Goal: Task Accomplishment & Management: Manage account settings

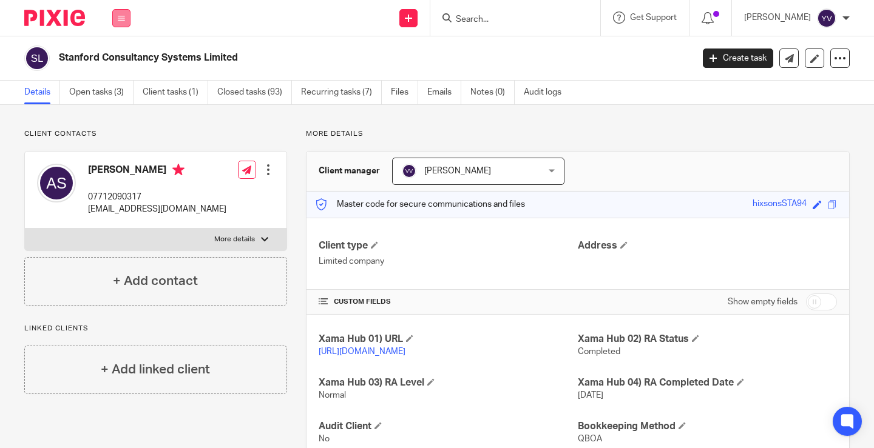
click at [126, 23] on button at bounding box center [121, 18] width 18 height 18
click at [118, 55] on link "Work" at bounding box center [114, 56] width 19 height 8
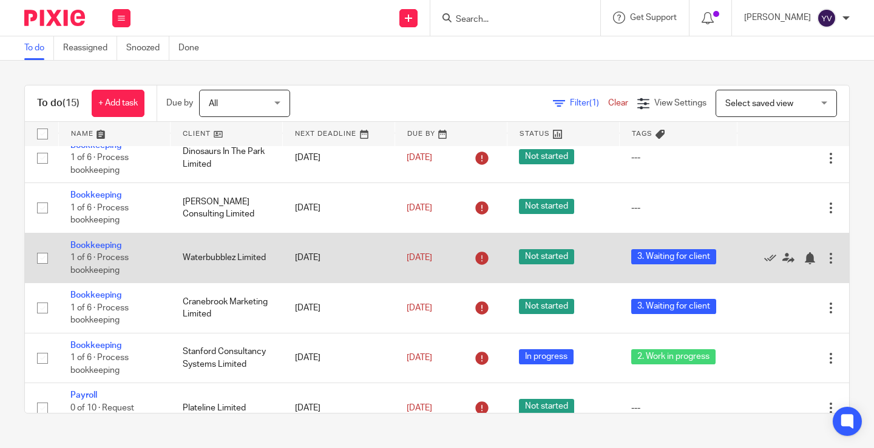
scroll to position [182, 0]
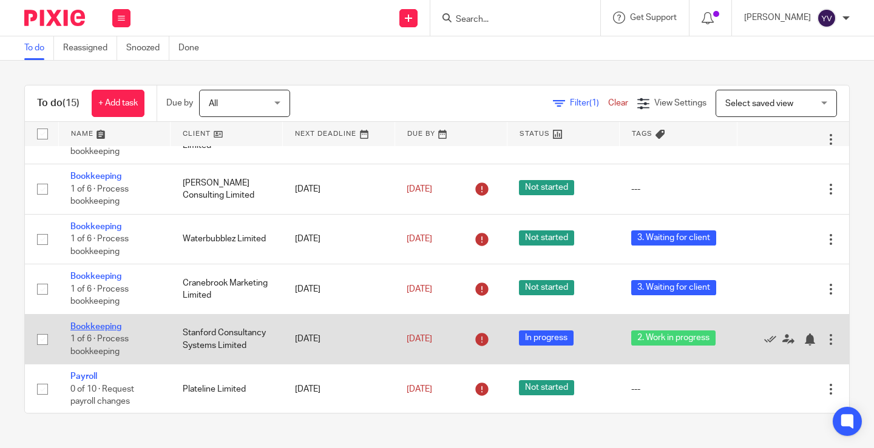
click at [90, 328] on link "Bookkeeping" at bounding box center [95, 327] width 51 height 8
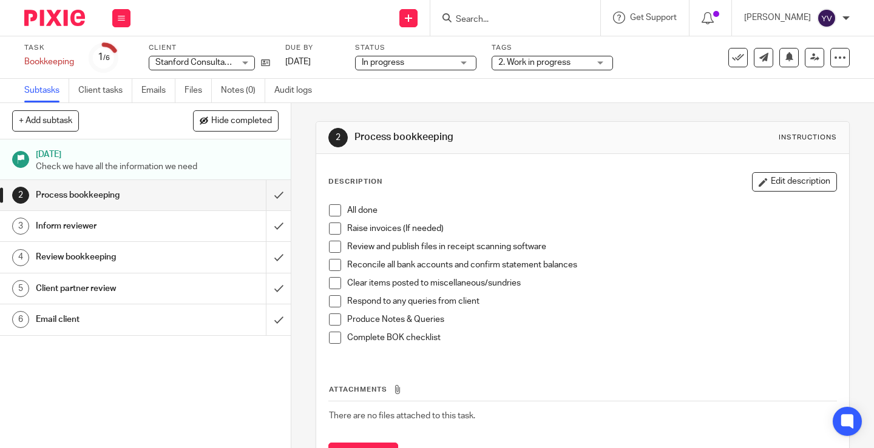
click at [592, 59] on div "2. Work in progress" at bounding box center [551, 63] width 121 height 15
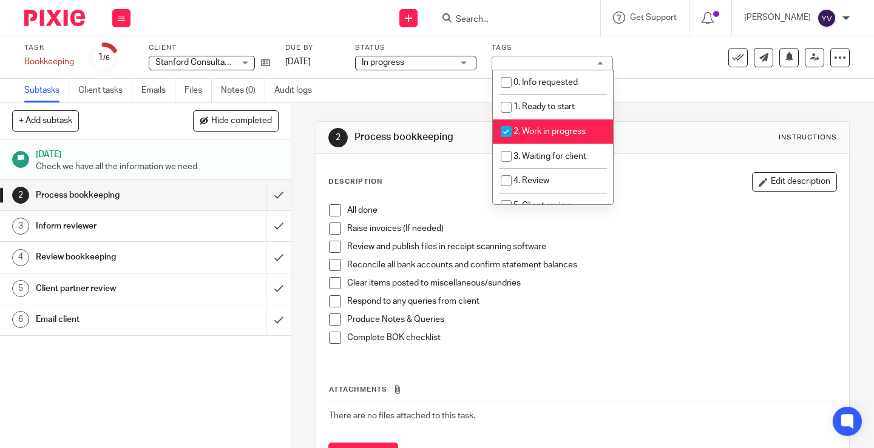
click at [507, 133] on input "checkbox" at bounding box center [506, 131] width 23 height 23
checkbox input "false"
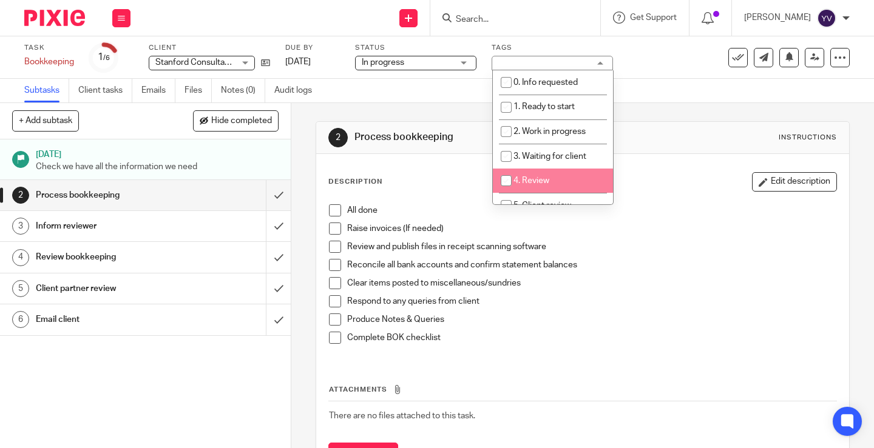
click at [507, 178] on input "checkbox" at bounding box center [506, 180] width 23 height 23
checkbox input "true"
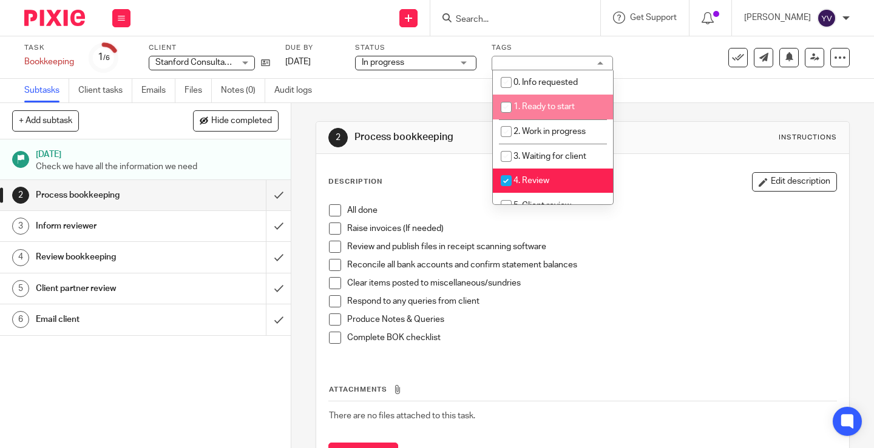
click at [647, 61] on div "Task Bookkeeping Save Bookkeeping 1 /6 Client Stanford Consultancy Systems Limi…" at bounding box center [367, 57] width 687 height 29
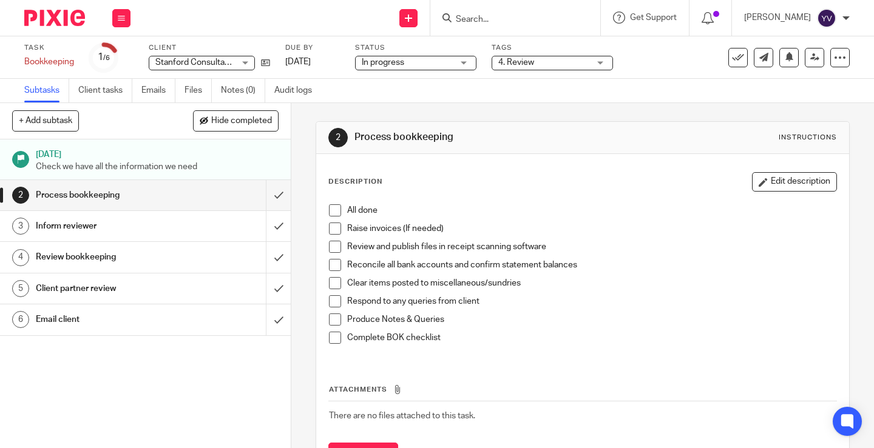
click at [457, 59] on div "In progress In progress" at bounding box center [415, 63] width 121 height 15
click at [647, 66] on div "Task Bookkeeping Save Bookkeeping 1 /6 Client Stanford Consultancy Systems Limi…" at bounding box center [367, 57] width 687 height 29
click at [333, 208] on span at bounding box center [335, 210] width 12 height 12
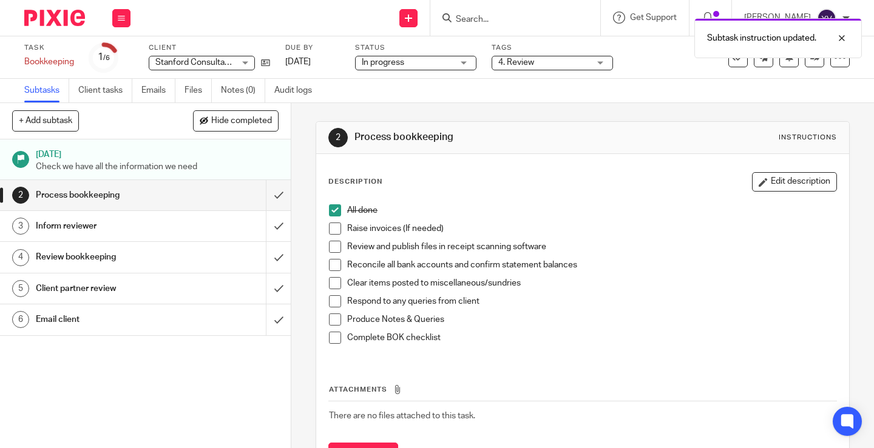
click at [331, 231] on span at bounding box center [335, 229] width 12 height 12
click at [329, 250] on span at bounding box center [335, 247] width 12 height 12
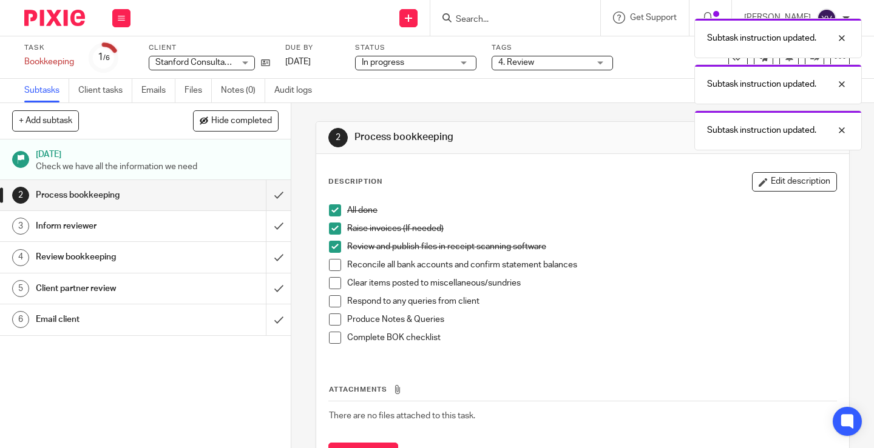
click at [330, 265] on span at bounding box center [335, 265] width 12 height 12
drag, startPoint x: 331, startPoint y: 285, endPoint x: 330, endPoint y: 296, distance: 11.6
click at [331, 285] on span at bounding box center [335, 283] width 12 height 12
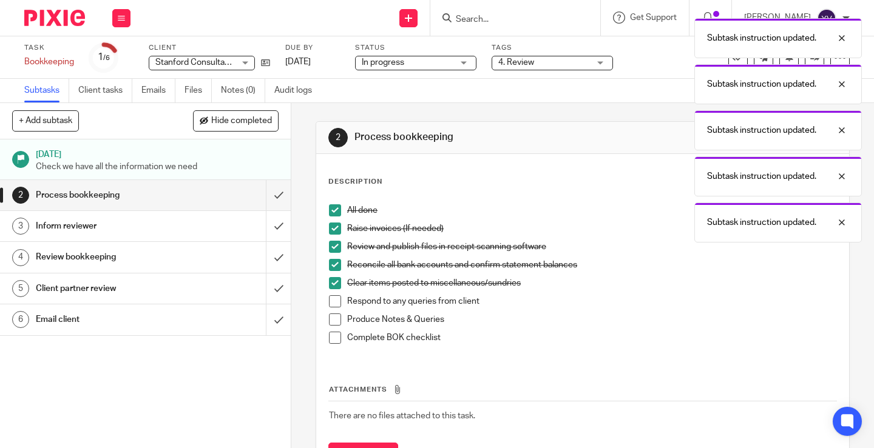
drag, startPoint x: 330, startPoint y: 299, endPoint x: 330, endPoint y: 317, distance: 17.6
click at [330, 300] on span at bounding box center [335, 301] width 12 height 12
click at [330, 318] on span at bounding box center [335, 320] width 12 height 12
click at [329, 333] on span at bounding box center [335, 338] width 12 height 12
click at [262, 192] on input "submit" at bounding box center [145, 195] width 291 height 30
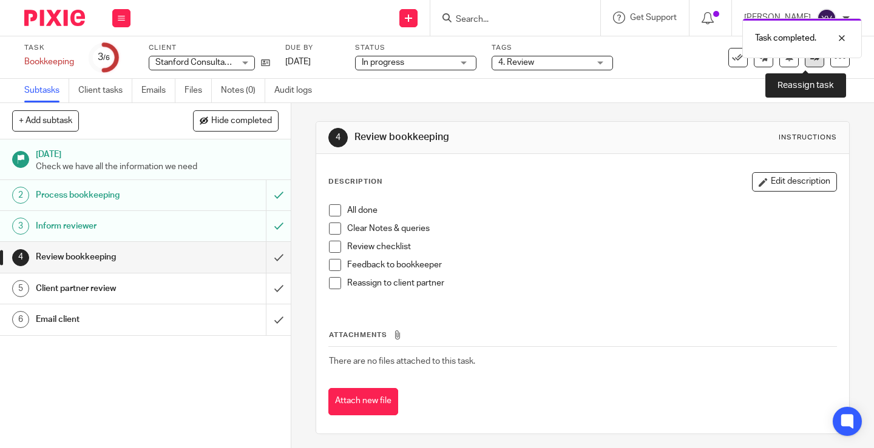
click at [810, 60] on icon at bounding box center [814, 57] width 9 height 9
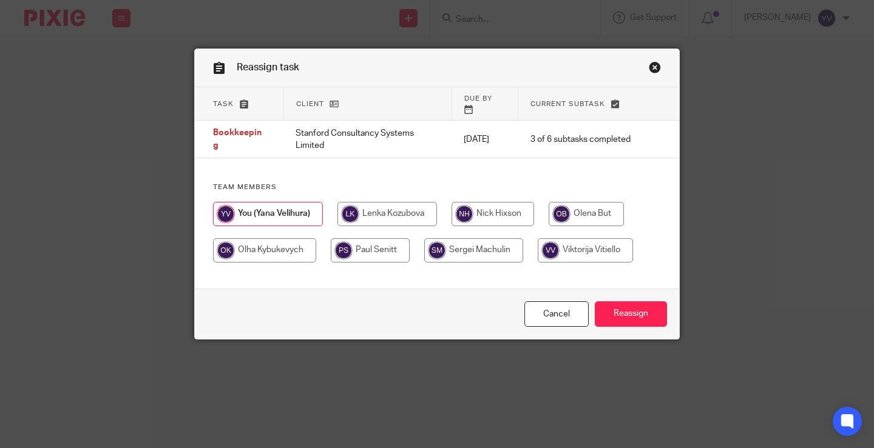
click at [494, 202] on input "radio" at bounding box center [492, 214] width 83 height 24
radio input "true"
click at [635, 316] on input "Reassign" at bounding box center [631, 315] width 72 height 26
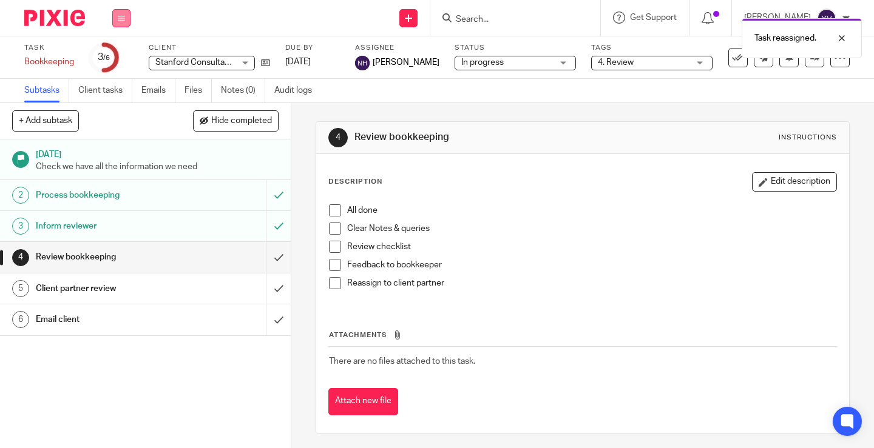
click at [123, 19] on icon at bounding box center [121, 18] width 7 height 7
click at [121, 56] on link "Work" at bounding box center [115, 56] width 21 height 8
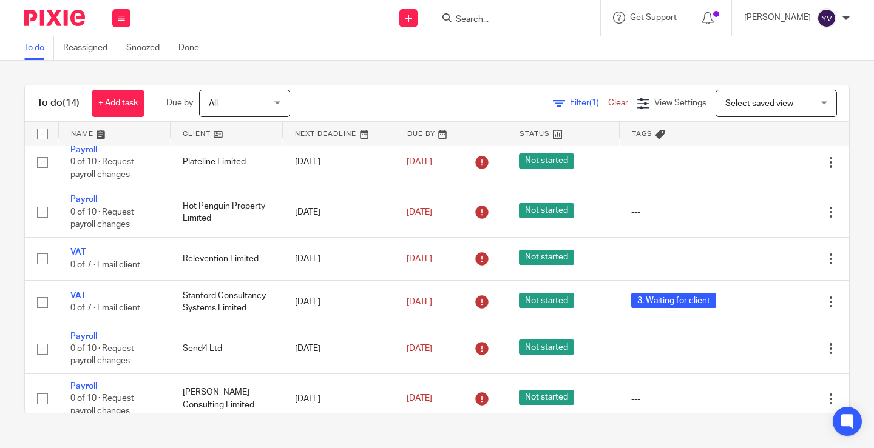
scroll to position [364, 0]
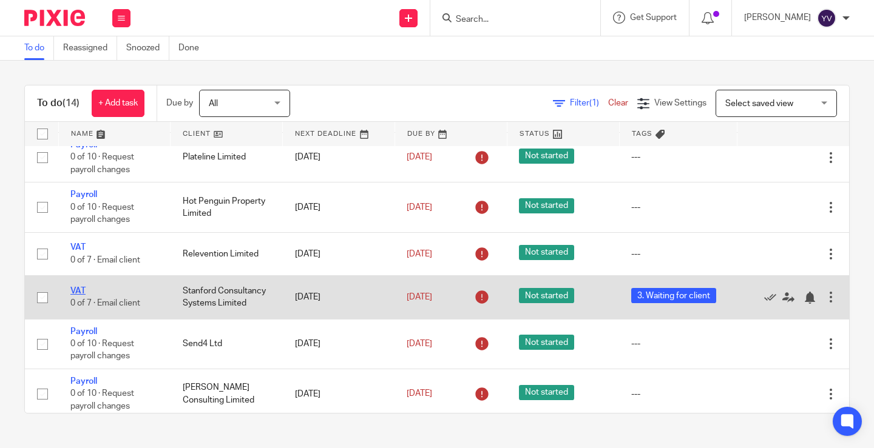
click at [76, 289] on link "VAT" at bounding box center [77, 291] width 15 height 8
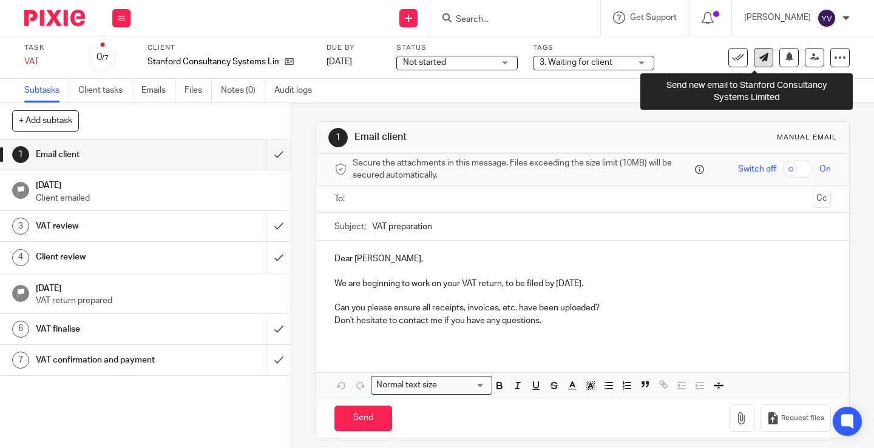
click at [759, 53] on icon at bounding box center [763, 57] width 9 height 9
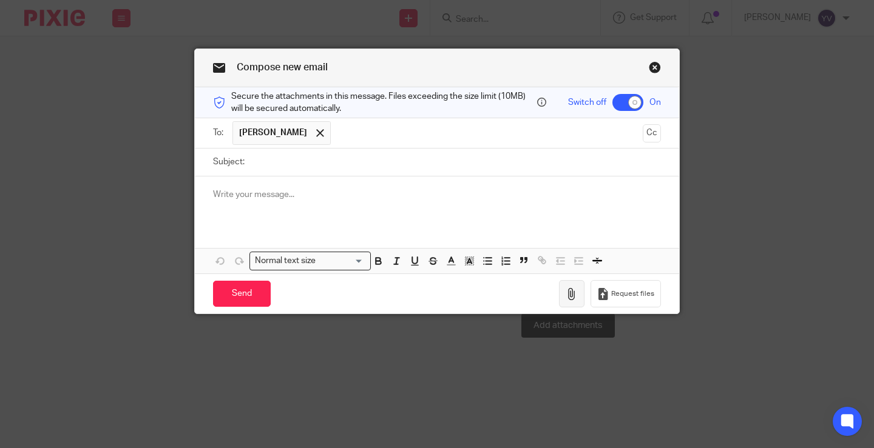
click at [569, 295] on icon "button" at bounding box center [572, 294] width 12 height 12
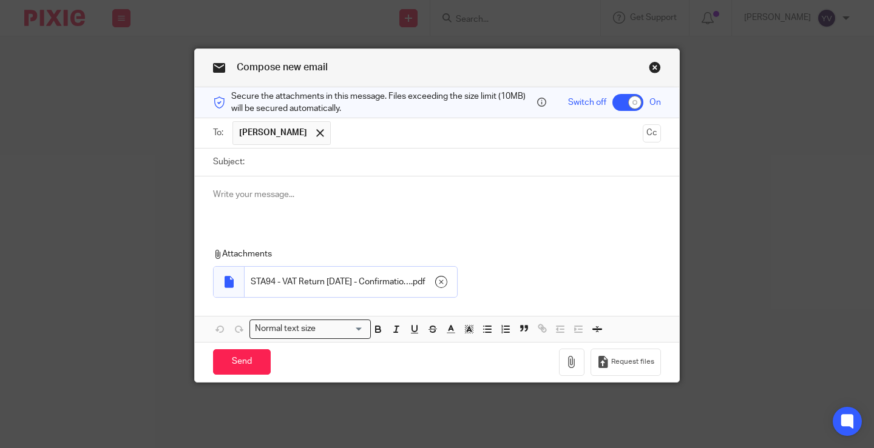
click at [291, 164] on input "Subject:" at bounding box center [456, 162] width 410 height 27
paste input "STA94 - VAT Return [DATE] Draft"
click at [365, 160] on input "STA94 - VAT Return [DATE] Draft" at bounding box center [456, 162] width 410 height 27
type input "STA94 - VAT Return [DATE] Confirmation of submission"
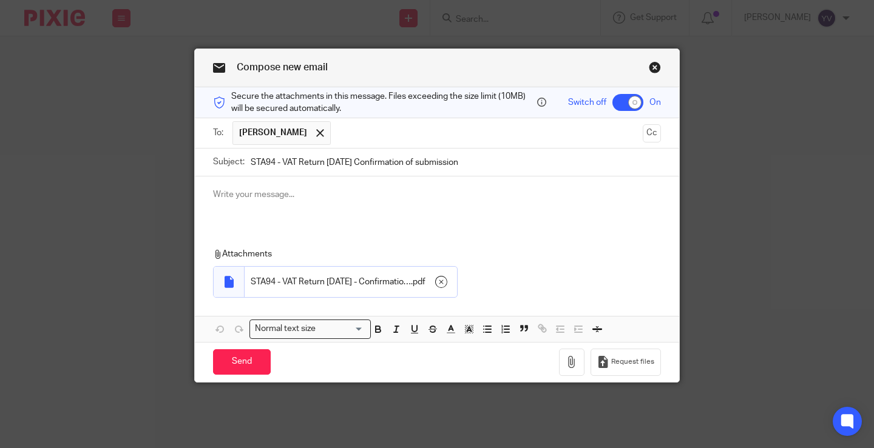
click at [231, 195] on p at bounding box center [437, 195] width 448 height 12
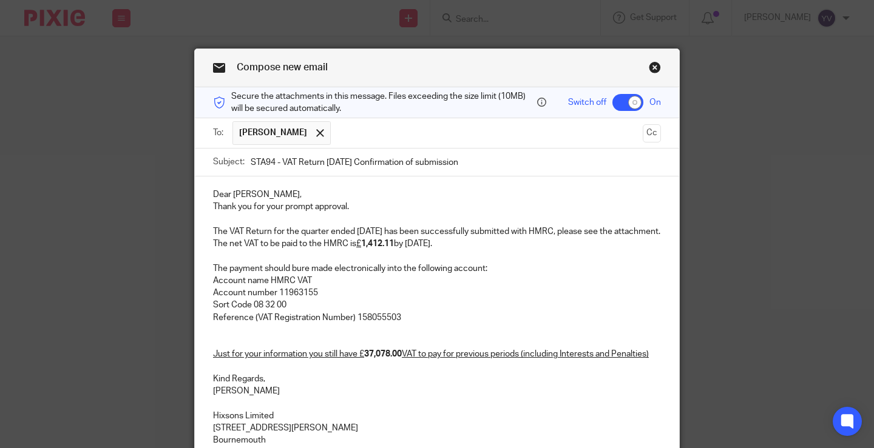
click at [368, 227] on p "The VAT Return for the quarter ended 30 Apr 2025 has been successfully submitte…" at bounding box center [437, 232] width 448 height 12
drag, startPoint x: 378, startPoint y: 229, endPoint x: 354, endPoint y: 232, distance: 23.9
click at [354, 230] on p "The VAT Return for the quarter ended 30 Apr 2025 has been successfully submitte…" at bounding box center [437, 232] width 448 height 12
click at [362, 229] on p "The VAT Return for the quarter ended 30 July 2025 has been successfully submitt…" at bounding box center [437, 232] width 448 height 12
click at [433, 250] on p "The net VAT to be paid to the HMRC is £ 1,412.11 by 7th June." at bounding box center [437, 244] width 448 height 12
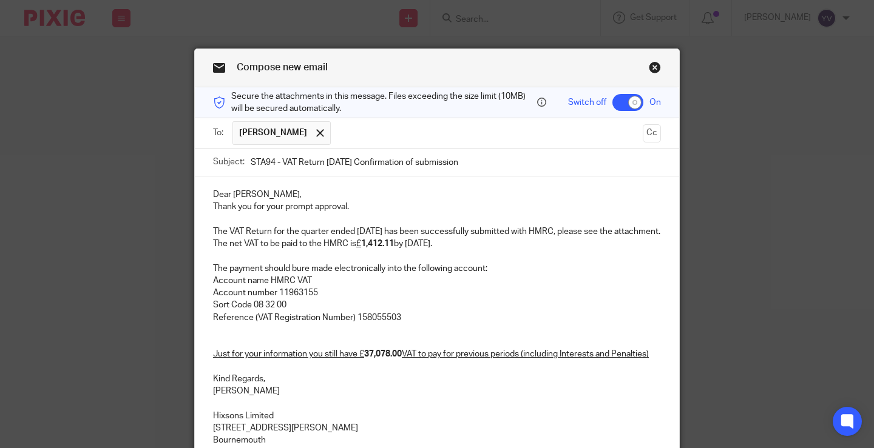
click at [433, 250] on p "The net VAT to be paid to the HMRC is £ 1,412.11 by 7th June." at bounding box center [437, 244] width 448 height 12
drag, startPoint x: 393, startPoint y: 254, endPoint x: 368, endPoint y: 254, distance: 25.5
click at [368, 250] on p "The net VAT to be paid to the HMRC is £ 1,412.11 by 7th September." at bounding box center [437, 244] width 448 height 12
click at [564, 385] on p "Kind Regards," at bounding box center [437, 379] width 448 height 12
click at [660, 368] on div "Dear Andy, Thank you for your prompt approval. The VAT Return for the quarter e…" at bounding box center [437, 402] width 484 height 451
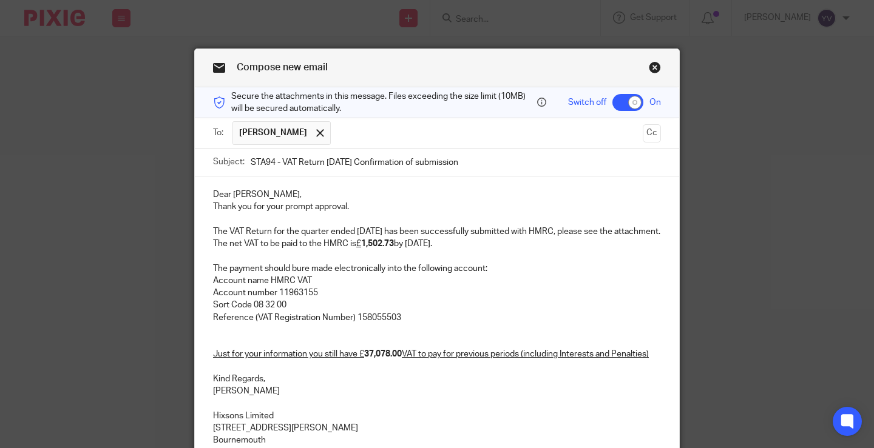
drag, startPoint x: 660, startPoint y: 368, endPoint x: 203, endPoint y: 365, distance: 456.9
click at [203, 365] on div "Dear Andy, Thank you for your prompt approval. The VAT Return for the quarter e…" at bounding box center [437, 402] width 484 height 451
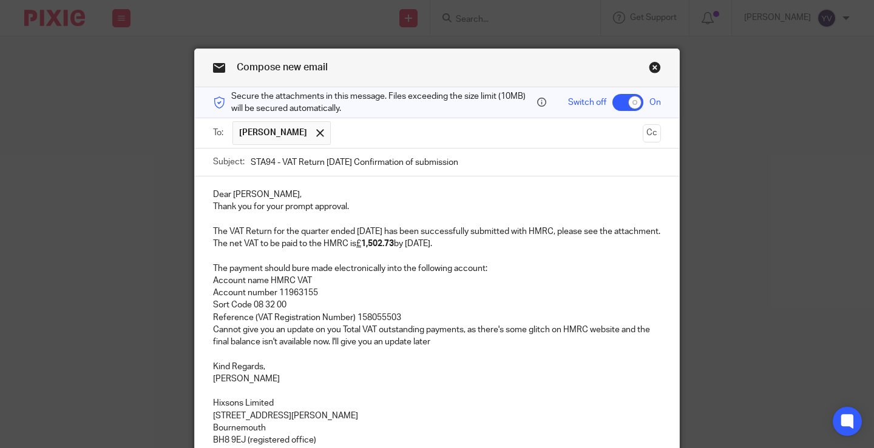
click at [427, 328] on p "Reference (VAT Registration Number) 158055503 Cannot give you an update on you …" at bounding box center [437, 330] width 448 height 37
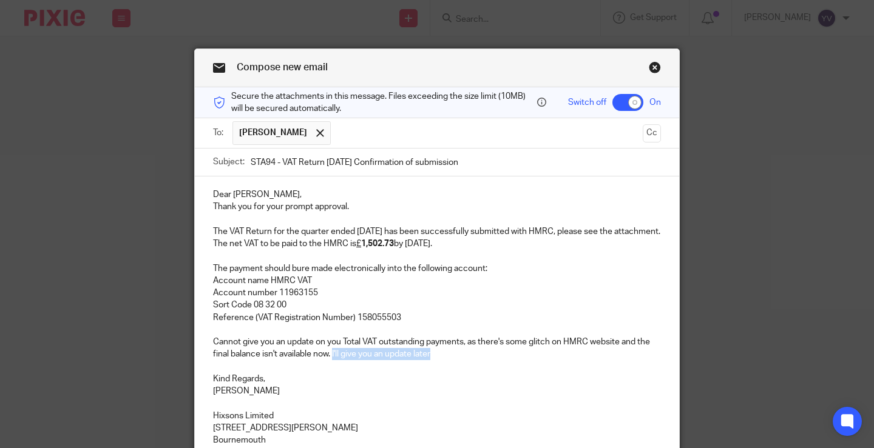
drag, startPoint x: 398, startPoint y: 365, endPoint x: 330, endPoint y: 367, distance: 68.0
click at [330, 361] on p "Reference (VAT Registration Number) 158055503 Cannot give you an update on you …" at bounding box center [437, 336] width 448 height 49
click at [439, 361] on p "Reference (VAT Registration Number) 158055503 Cannot give you an update on you …" at bounding box center [437, 336] width 448 height 49
click at [461, 299] on p "Account number 11963155" at bounding box center [437, 293] width 448 height 12
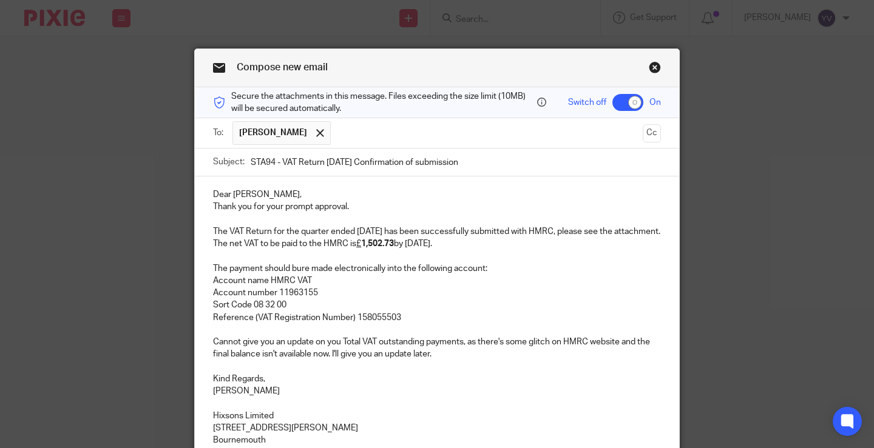
click at [454, 361] on p "Reference (VAT Registration Number) 158055503 Cannot give you an update on you …" at bounding box center [437, 336] width 448 height 49
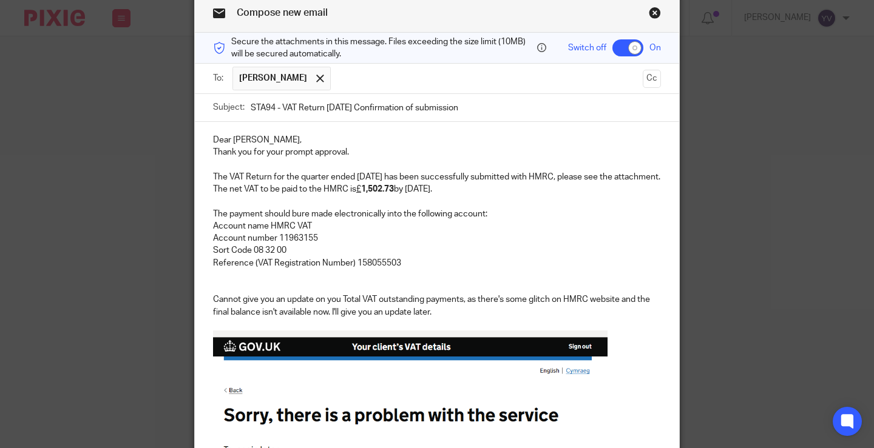
scroll to position [182, 0]
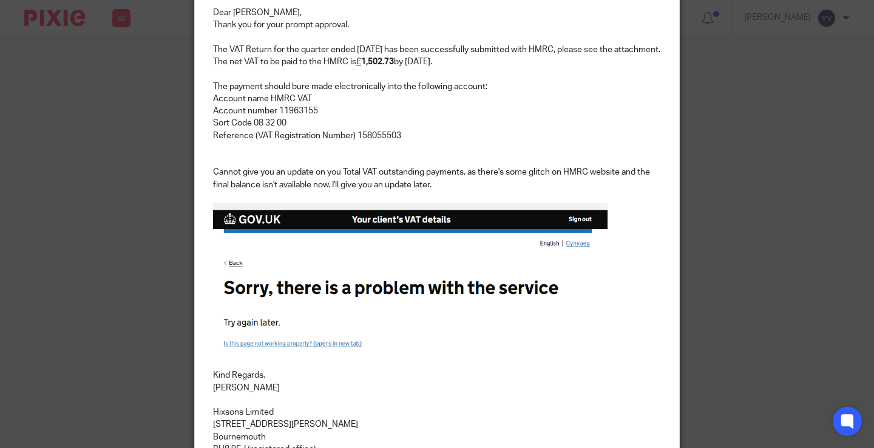
click at [321, 182] on p "Reference (VAT Registration Number) 158055503 Cannot give you an update on you …" at bounding box center [437, 244] width 448 height 228
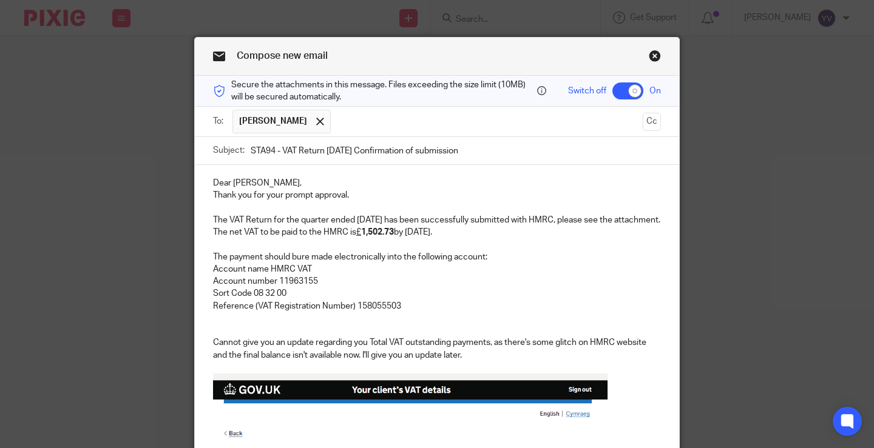
scroll to position [0, 0]
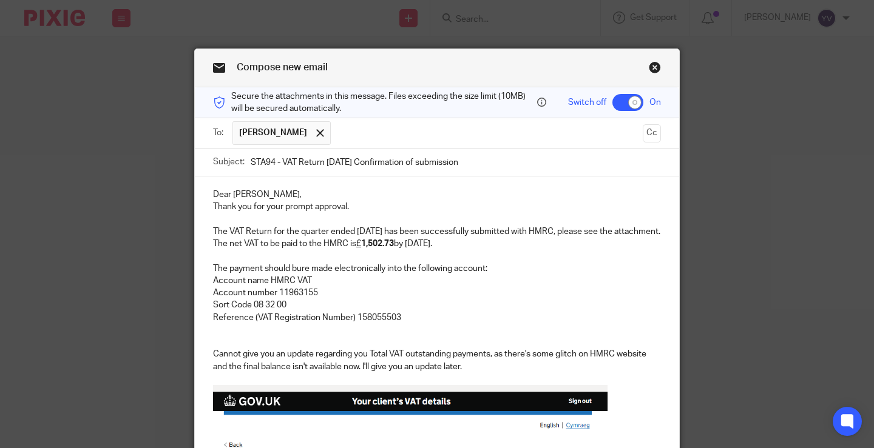
drag, startPoint x: 407, startPoint y: 252, endPoint x: 464, endPoint y: 254, distance: 56.4
click at [464, 250] on p "The net VAT to be paid to the HMRC is £ 1,502.73 by 7th September." at bounding box center [437, 244] width 448 height 12
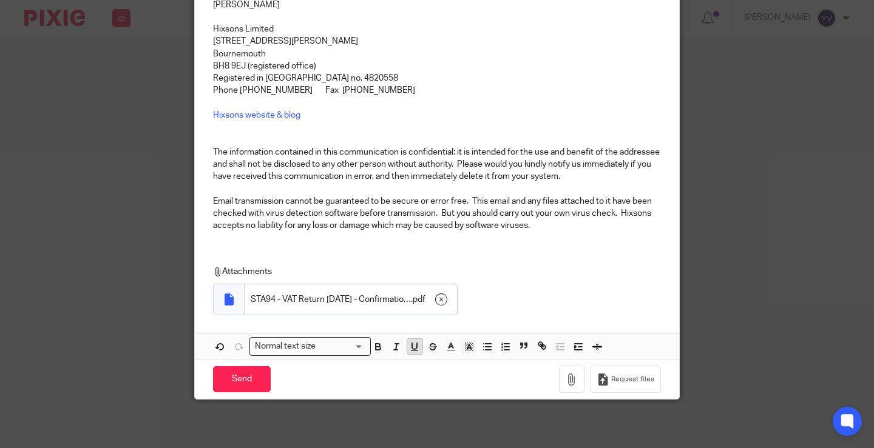
click at [410, 346] on icon "button" at bounding box center [414, 347] width 11 height 11
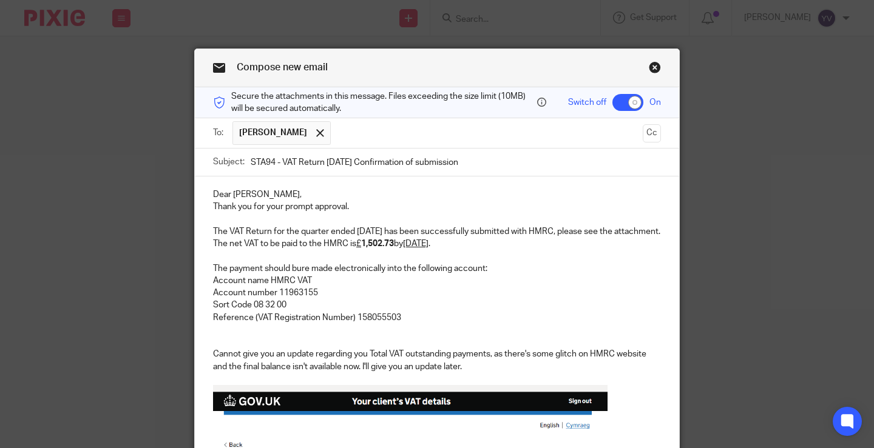
click at [514, 250] on p "The net VAT to be paid to the HMRC is £ 1,502.73 by 7th September ." at bounding box center [437, 244] width 448 height 12
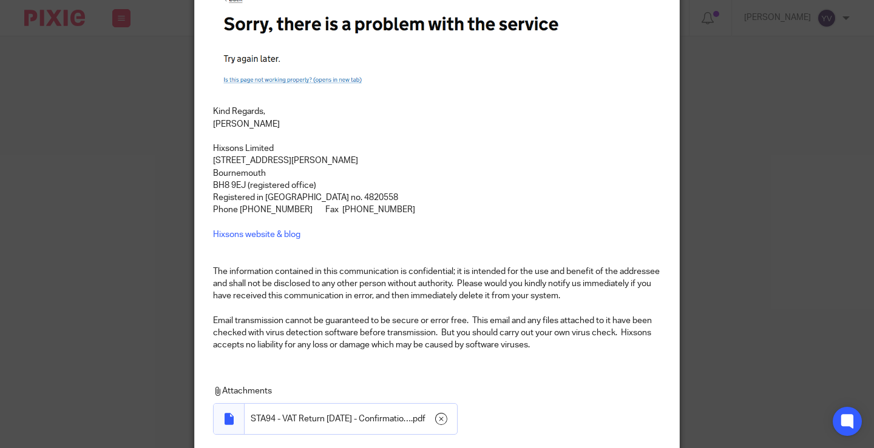
scroll to position [578, 0]
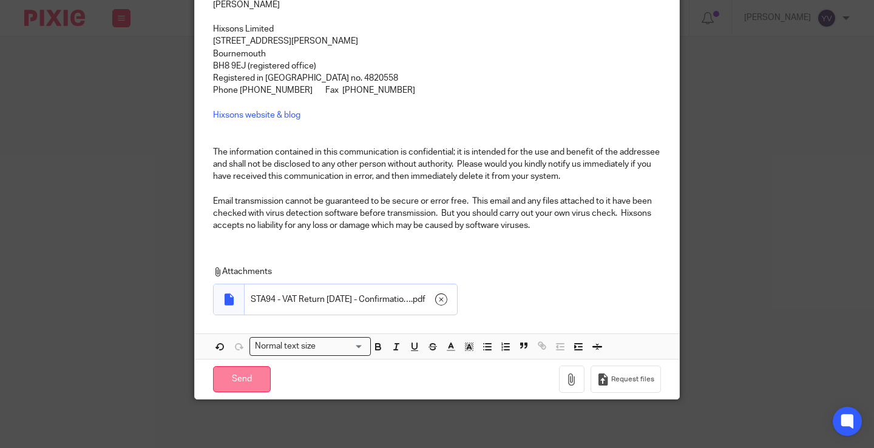
click at [238, 382] on input "Send" at bounding box center [242, 379] width 58 height 26
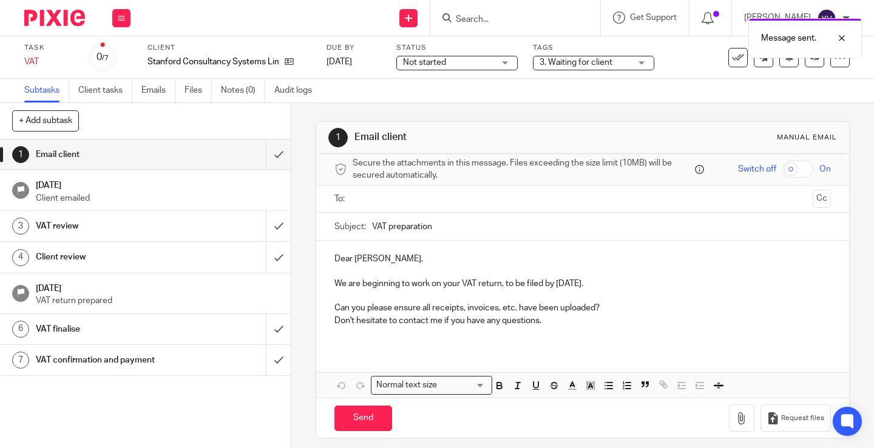
click at [618, 64] on span "3. Waiting for client" at bounding box center [584, 62] width 91 height 13
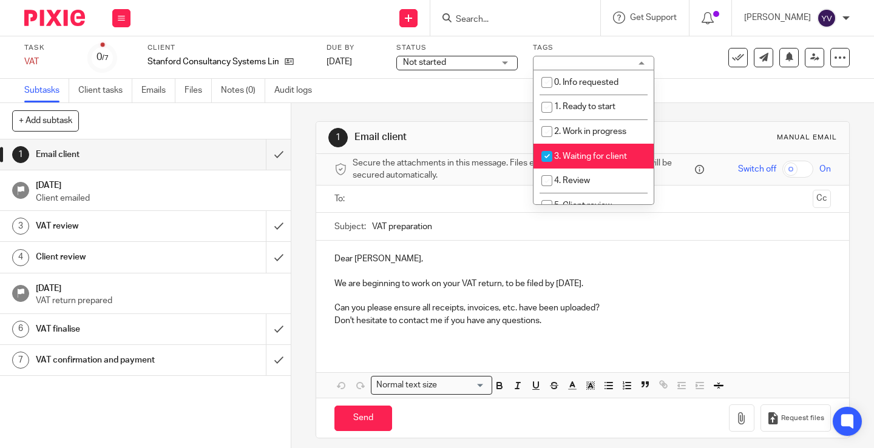
click at [547, 155] on input "checkbox" at bounding box center [546, 156] width 23 height 23
checkbox input "false"
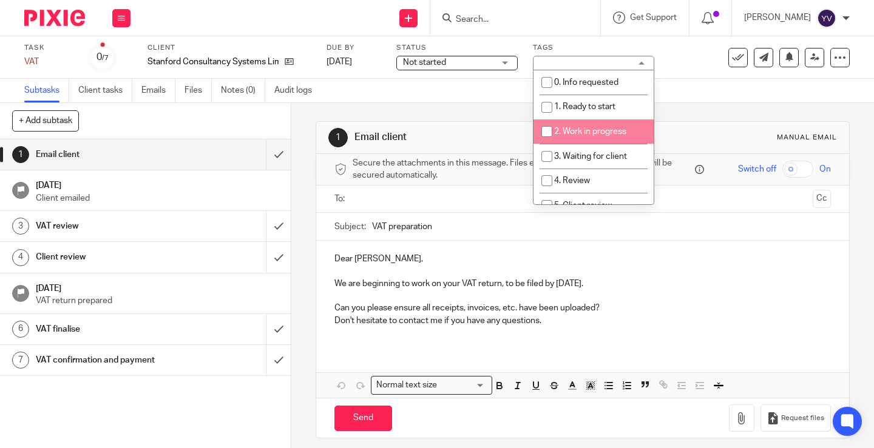
click at [479, 96] on div "Subtasks Client tasks Emails Files Notes (0) Audit logs" at bounding box center [437, 91] width 874 height 24
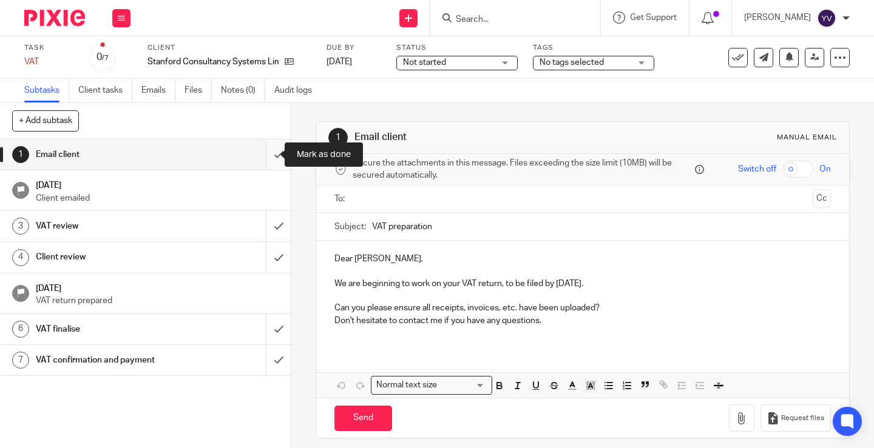
click at [268, 153] on input "submit" at bounding box center [145, 155] width 291 height 30
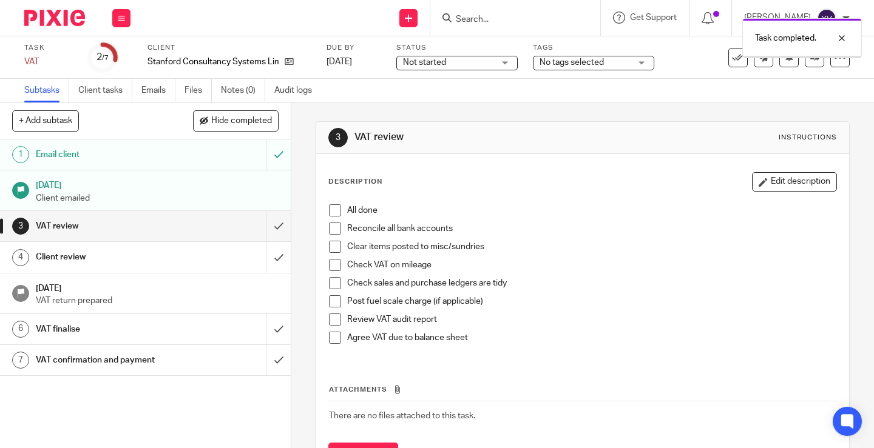
click at [331, 209] on span at bounding box center [335, 210] width 12 height 12
click at [333, 231] on span at bounding box center [335, 229] width 12 height 12
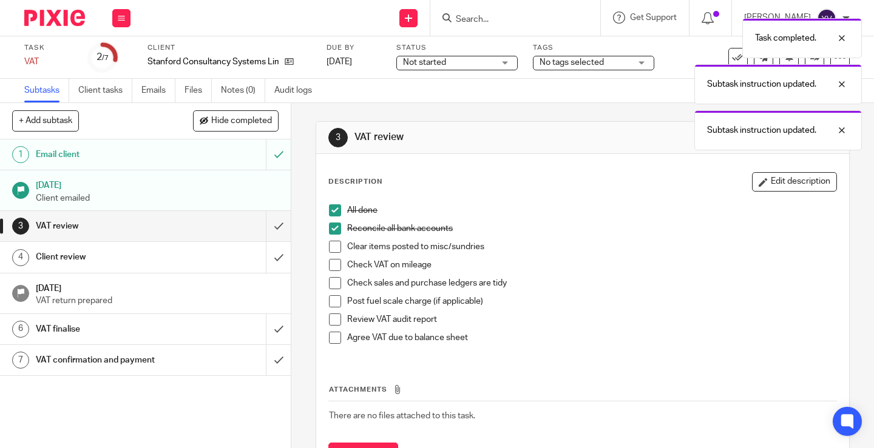
click at [331, 247] on span at bounding box center [335, 247] width 12 height 12
click at [332, 268] on span at bounding box center [335, 265] width 12 height 12
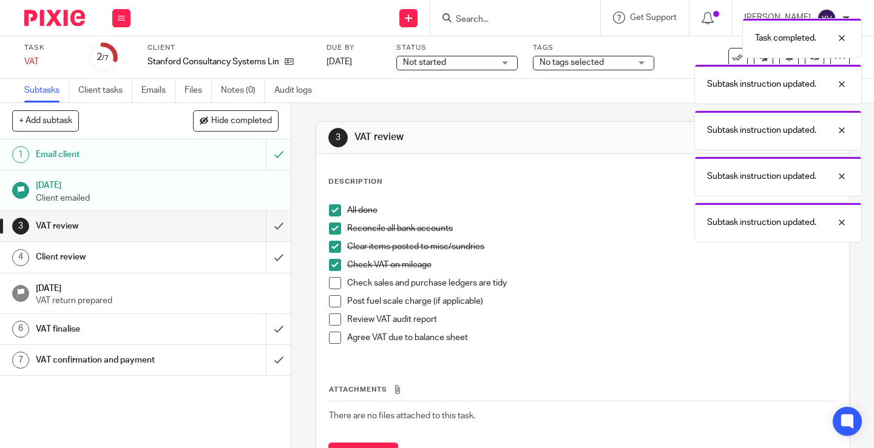
click at [333, 285] on span at bounding box center [335, 283] width 12 height 12
click at [329, 299] on span at bounding box center [335, 301] width 12 height 12
click at [331, 322] on span at bounding box center [335, 320] width 12 height 12
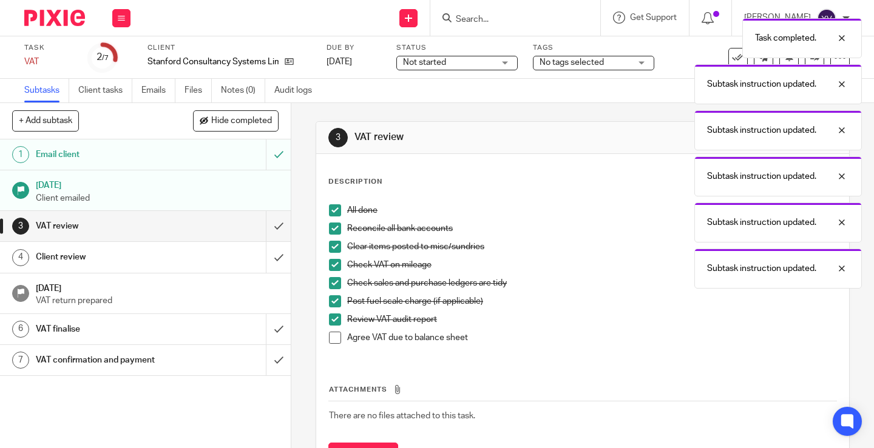
click at [331, 340] on span at bounding box center [335, 338] width 12 height 12
click at [266, 223] on input "submit" at bounding box center [145, 226] width 291 height 30
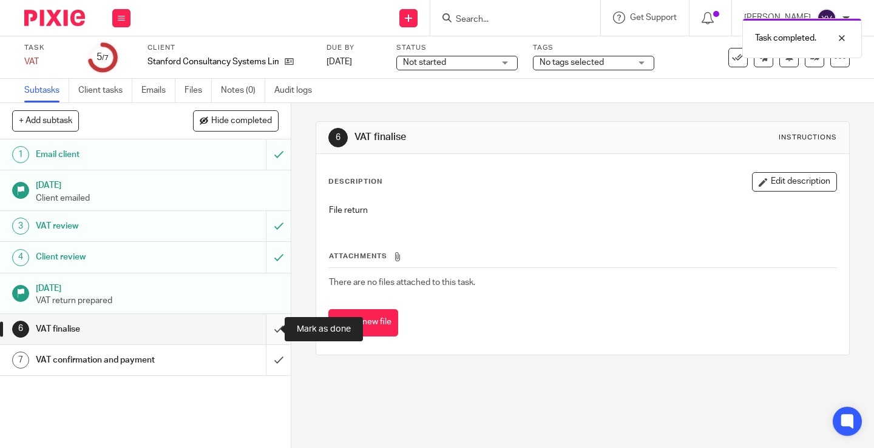
click at [267, 324] on input "submit" at bounding box center [145, 329] width 291 height 30
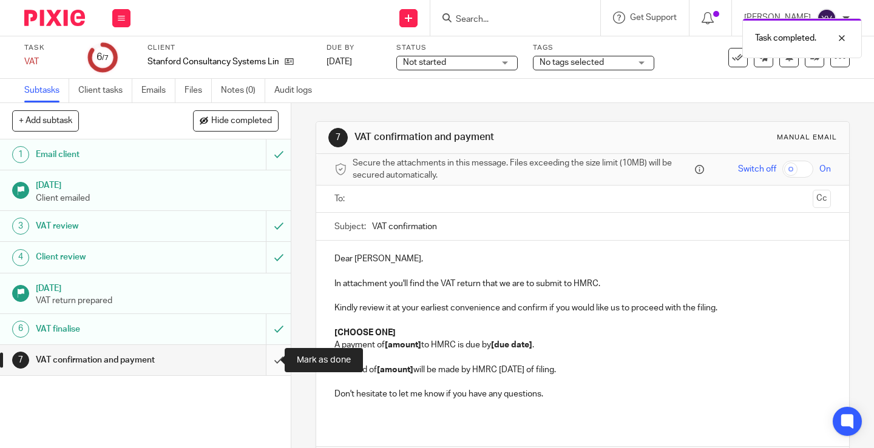
click at [267, 360] on input "submit" at bounding box center [145, 360] width 291 height 30
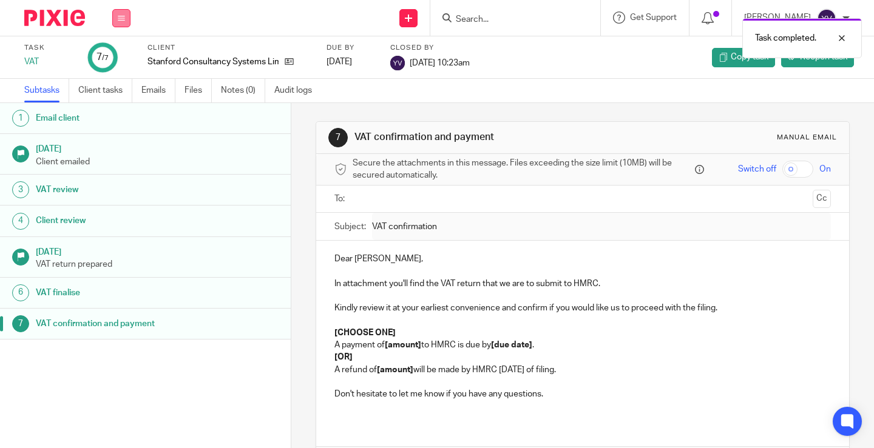
click at [121, 21] on icon at bounding box center [121, 18] width 7 height 7
click at [118, 56] on link "Work" at bounding box center [115, 56] width 21 height 8
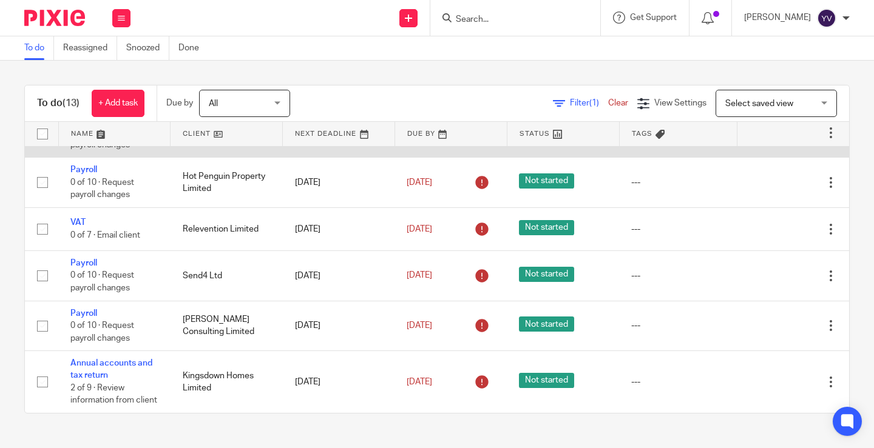
scroll to position [403, 0]
